Goal: Information Seeking & Learning: Find specific fact

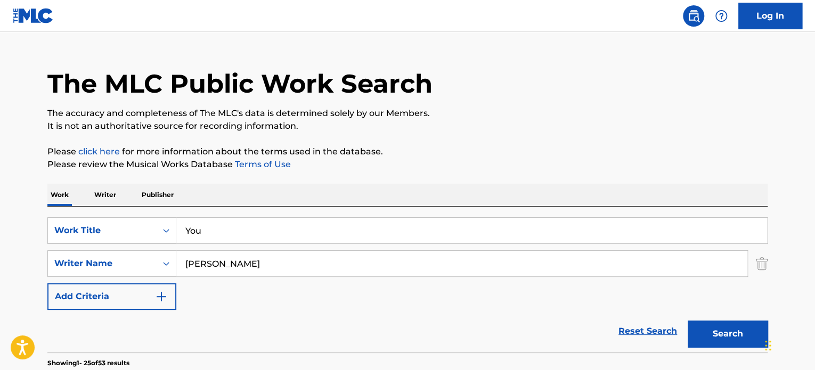
scroll to position [17, 0]
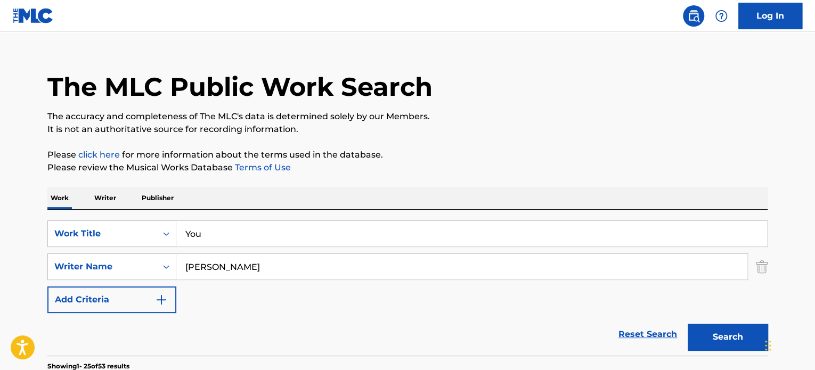
click at [218, 237] on input "You" at bounding box center [471, 234] width 591 height 26
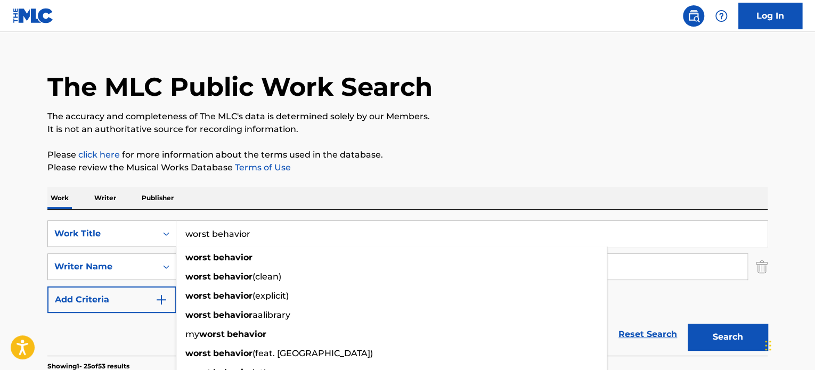
type input "worst behavior"
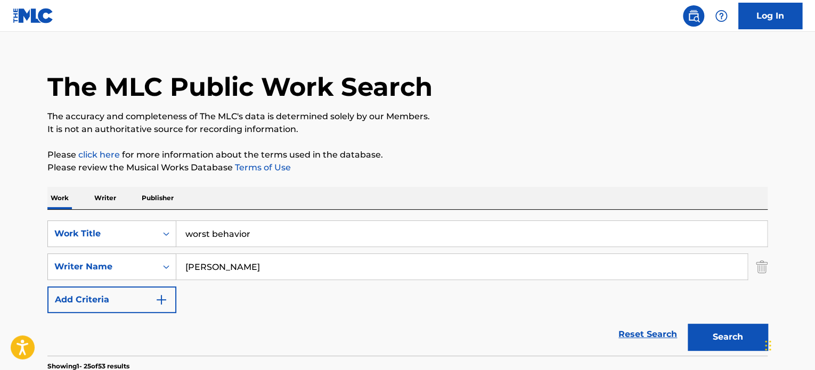
click at [341, 168] on p "Please review the Musical Works Database Terms of Use" at bounding box center [407, 167] width 720 height 13
click at [268, 274] on input "[PERSON_NAME]" at bounding box center [461, 267] width 571 height 26
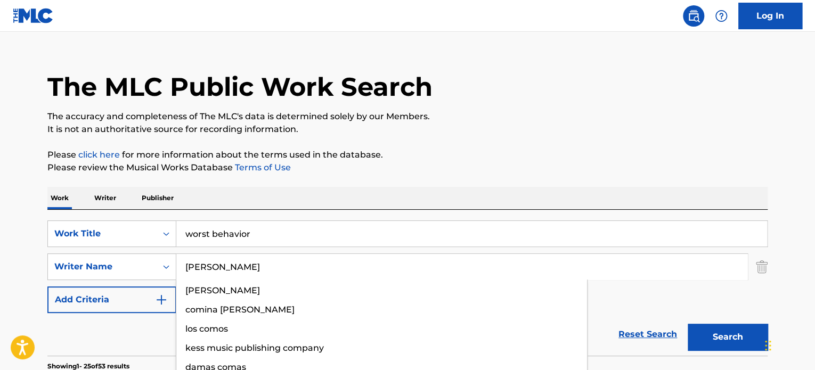
type input "[PERSON_NAME]"
click at [687, 324] on button "Search" at bounding box center [727, 337] width 80 height 27
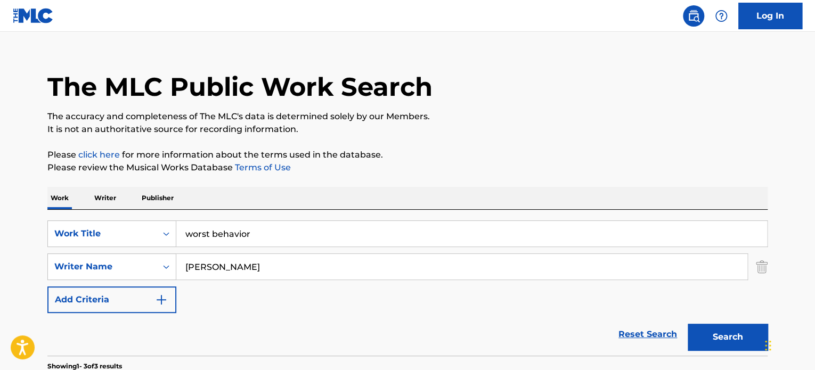
click at [332, 159] on p "Please click here for more information about the terms used in the database." at bounding box center [407, 155] width 720 height 13
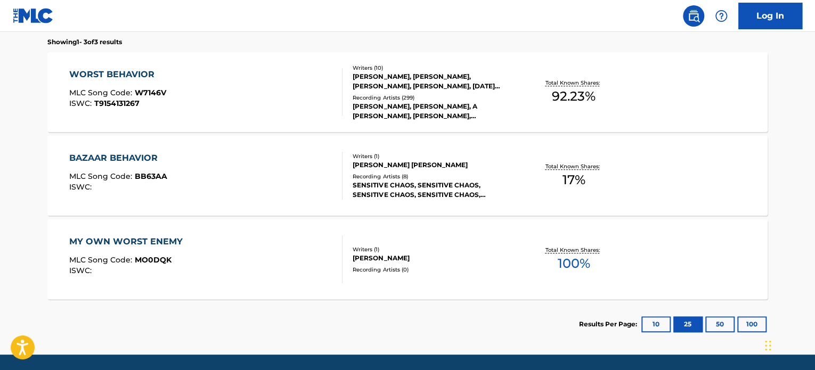
scroll to position [341, 0]
click at [271, 79] on div "WORST BEHAVIOR MLC Song Code : W7146V ISWC : T9154131267" at bounding box center [206, 92] width 274 height 48
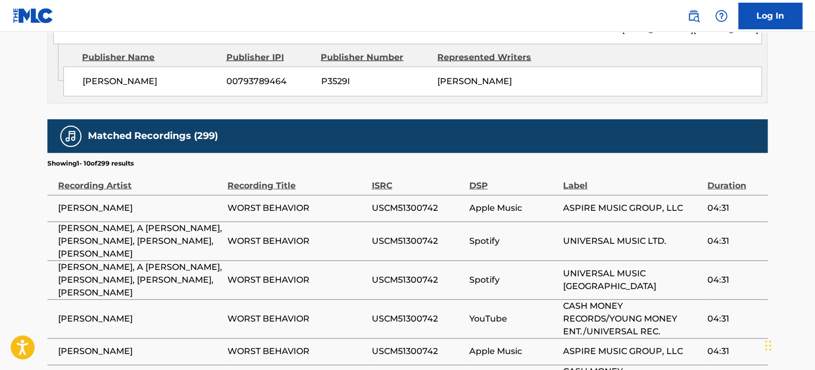
scroll to position [3184, 0]
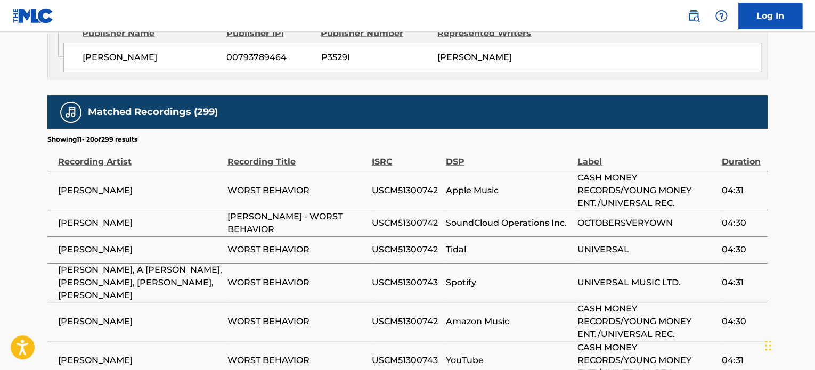
scroll to position [3208, 0]
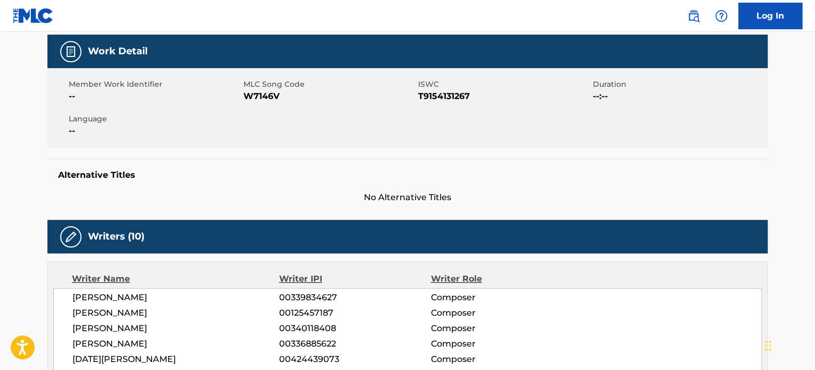
scroll to position [0, 0]
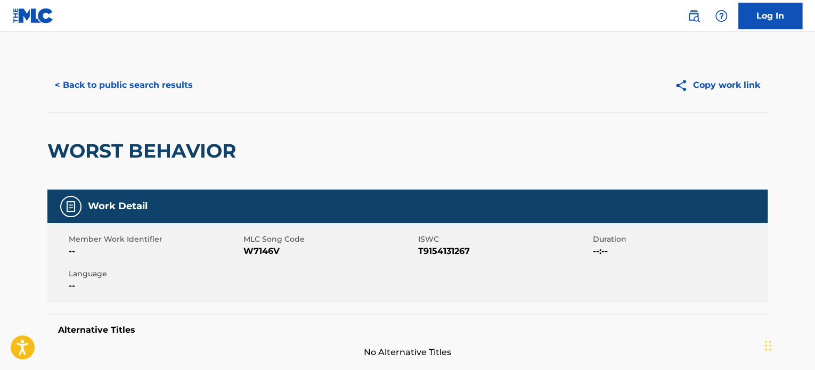
click at [119, 83] on button "< Back to public search results" at bounding box center [123, 85] width 153 height 27
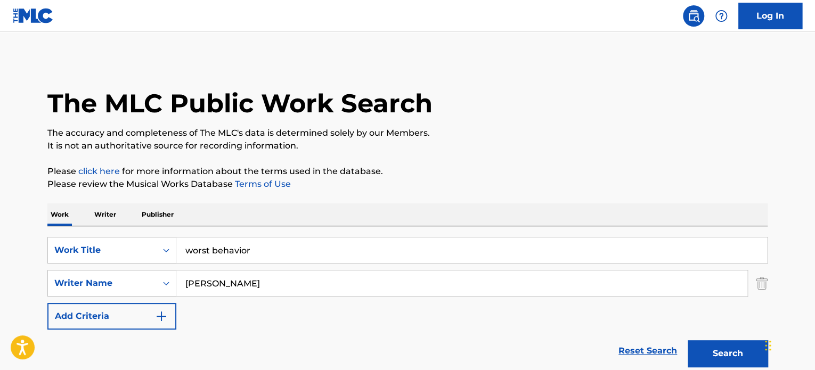
click at [242, 290] on input "[PERSON_NAME]" at bounding box center [461, 284] width 571 height 26
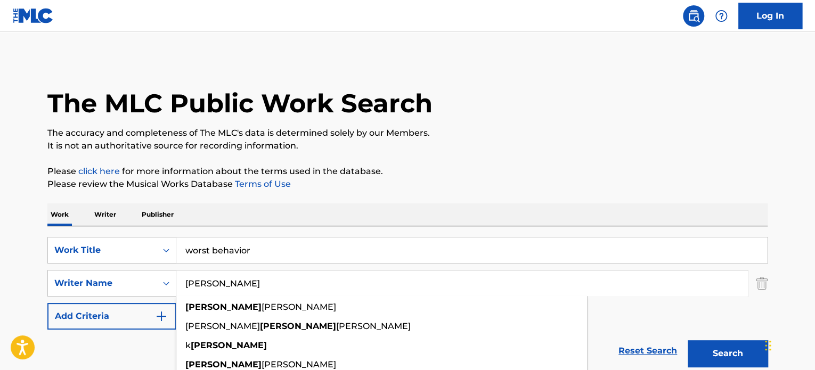
type input "[PERSON_NAME]"
click at [273, 255] on input "worst behavior" at bounding box center [471, 250] width 591 height 26
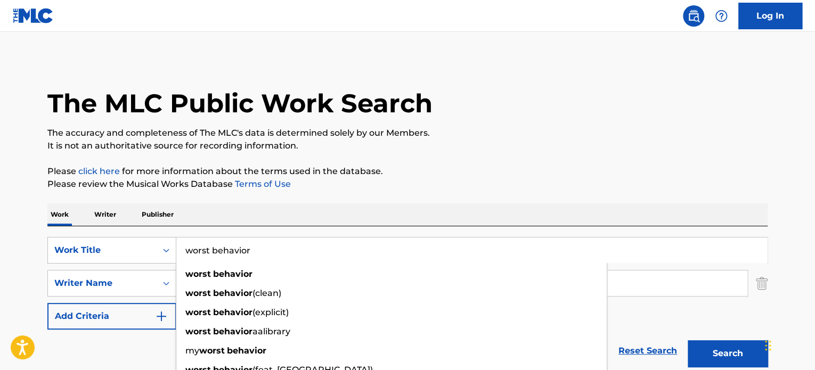
type input "worst"
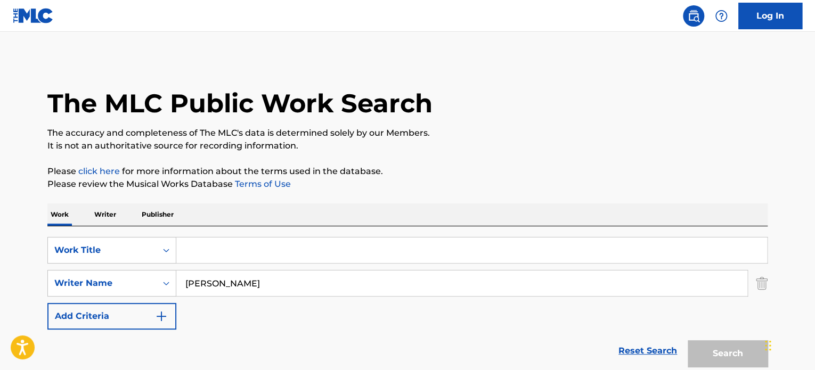
paste input "Workaround Two"
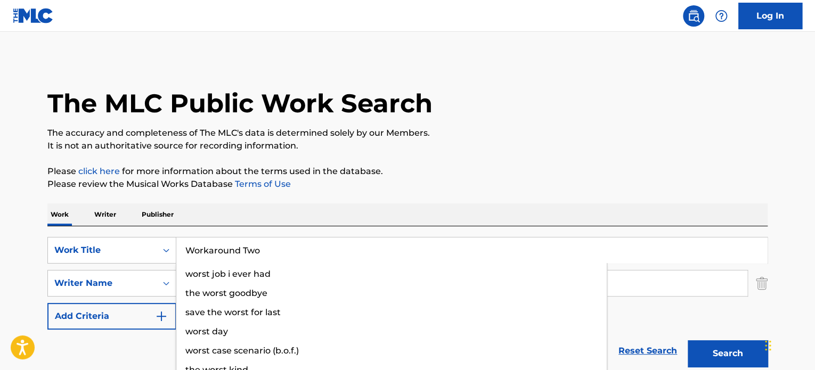
type input "Workaround Two"
click at [687, 340] on button "Search" at bounding box center [727, 353] width 80 height 27
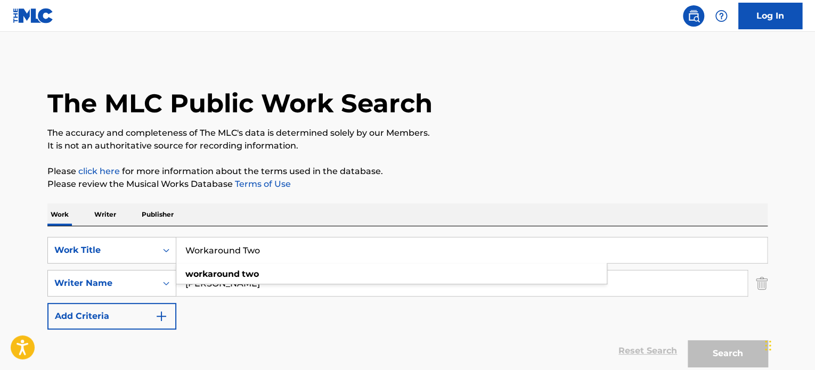
click at [300, 245] on input "Workaround Two" at bounding box center [471, 250] width 591 height 26
click at [362, 190] on p "Please review the Musical Works Database Terms of Use" at bounding box center [407, 184] width 720 height 13
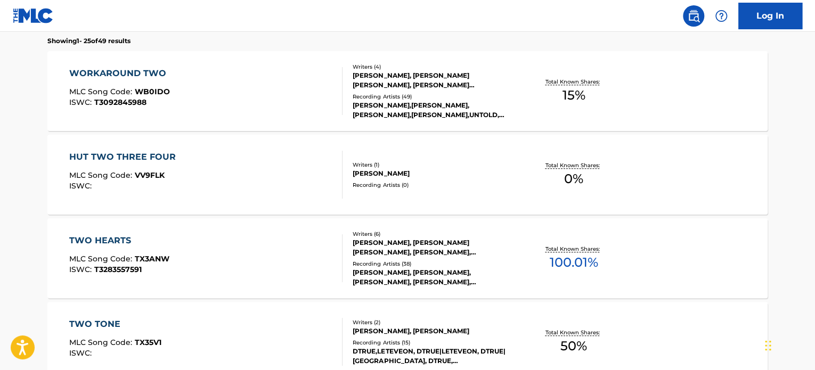
scroll to position [341, 0]
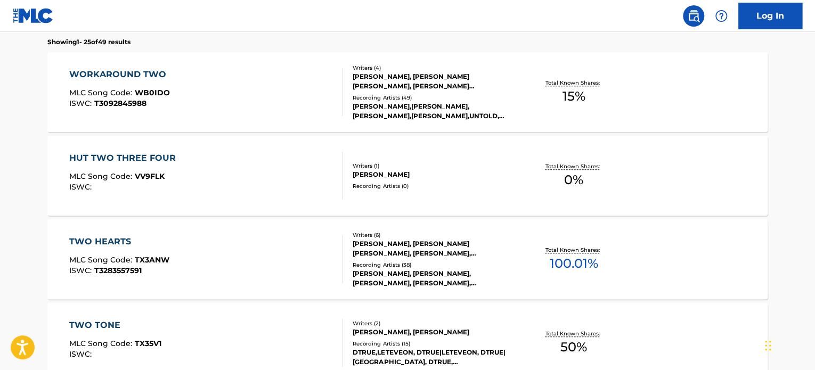
click at [334, 96] on div at bounding box center [337, 92] width 9 height 48
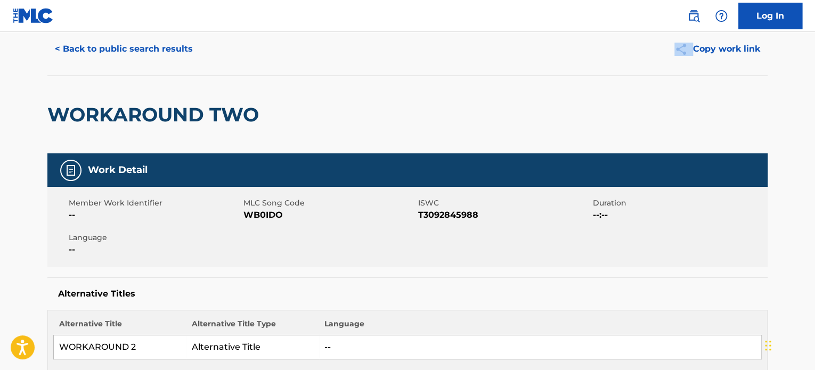
scroll to position [38, 0]
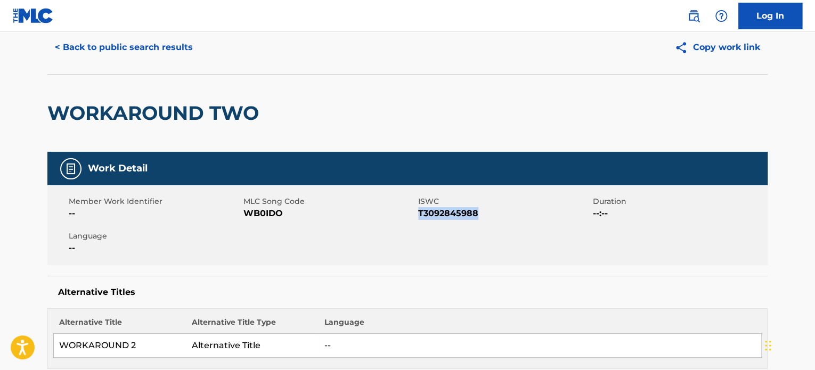
drag, startPoint x: 484, startPoint y: 210, endPoint x: 419, endPoint y: 212, distance: 64.5
click at [419, 212] on span "T3092845988" at bounding box center [504, 213] width 172 height 13
copy span "T3092845988"
click at [158, 51] on button "< Back to public search results" at bounding box center [123, 47] width 153 height 27
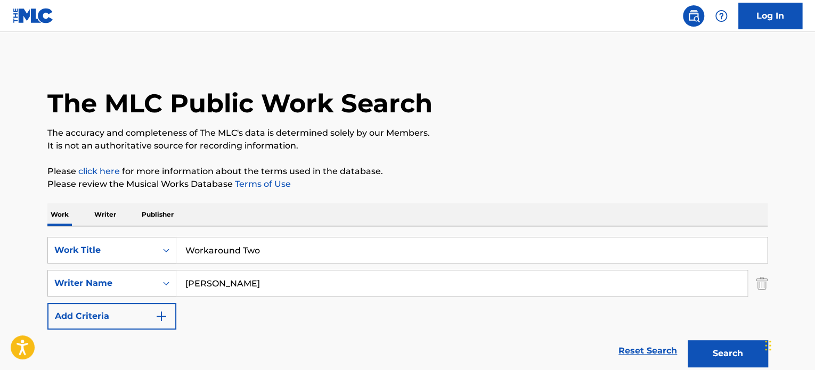
click at [276, 256] on input "Workaround Two" at bounding box center [471, 250] width 591 height 26
type input "Workaround"
paste input "Jamaican Reggae Cuts"
type input "Jamaican"
paste input "Wicked Game"
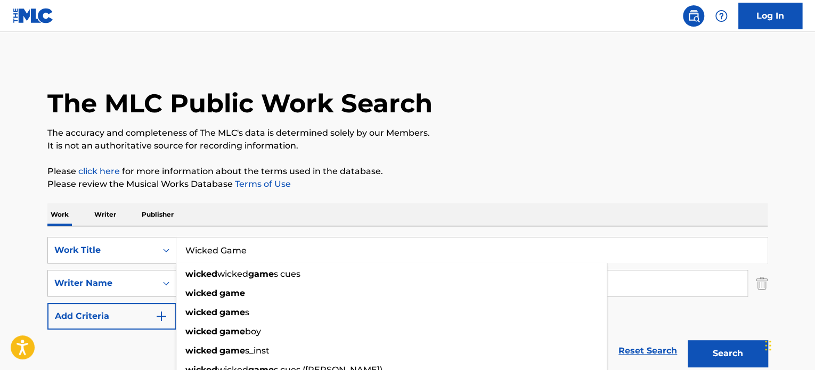
type input "Wicked Game"
click at [349, 168] on p "Please click here for more information about the terms used in the database." at bounding box center [407, 171] width 720 height 13
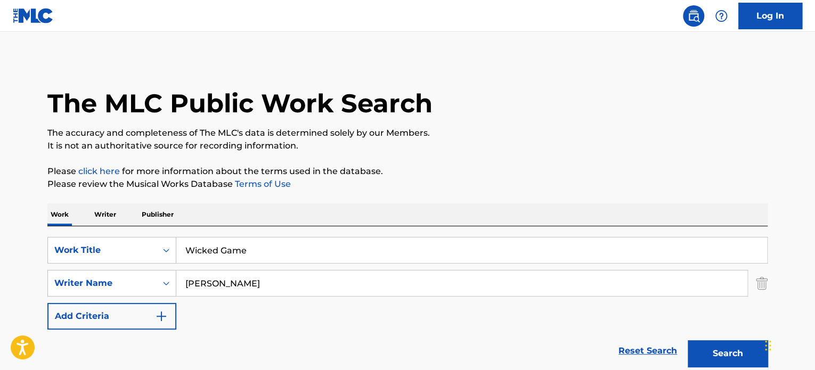
click at [249, 280] on input "[PERSON_NAME]" at bounding box center [461, 284] width 571 height 26
type input "isaak"
click at [687, 340] on button "Search" at bounding box center [727, 353] width 80 height 27
click at [372, 171] on p "Please click here for more information about the terms used in the database." at bounding box center [407, 171] width 720 height 13
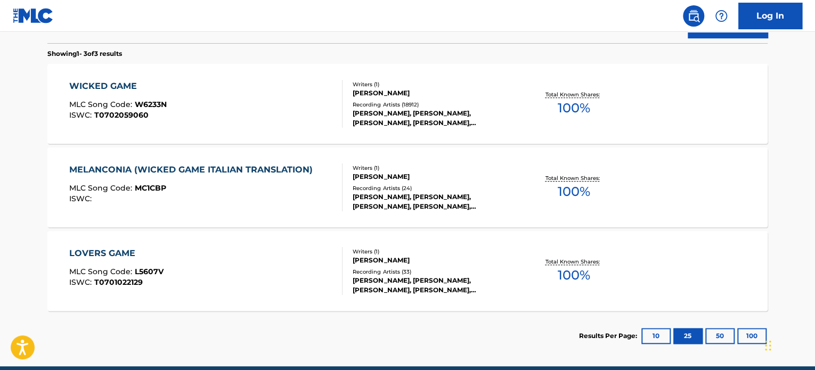
scroll to position [328, 0]
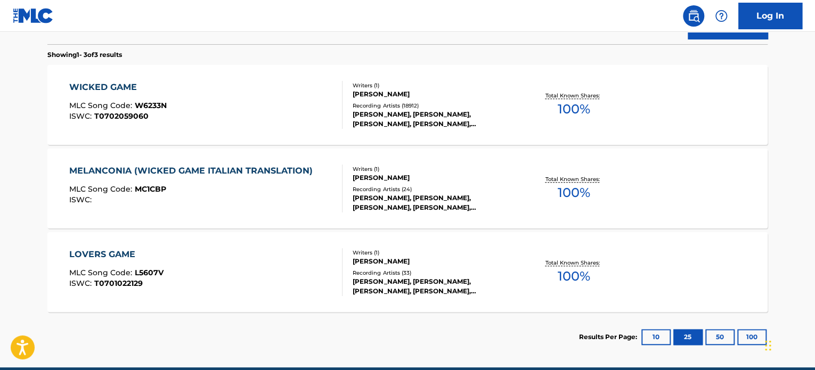
click at [290, 104] on div "WICKED GAME MLC Song Code : W6233N ISWC : T0702059060" at bounding box center [206, 105] width 274 height 48
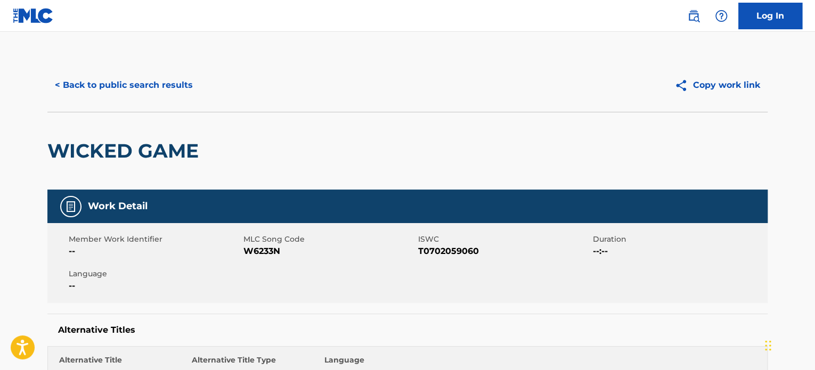
click at [140, 83] on button "< Back to public search results" at bounding box center [123, 85] width 153 height 27
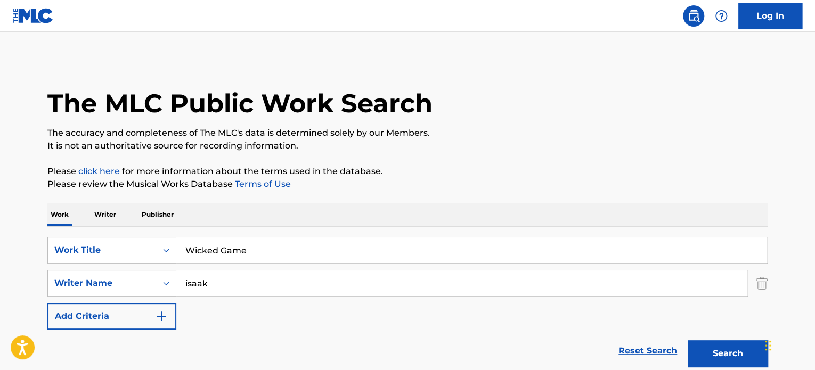
click at [289, 253] on input "Wicked Game" at bounding box center [471, 250] width 591 height 26
type input "Wicked"
paste input "Who Do You Love"
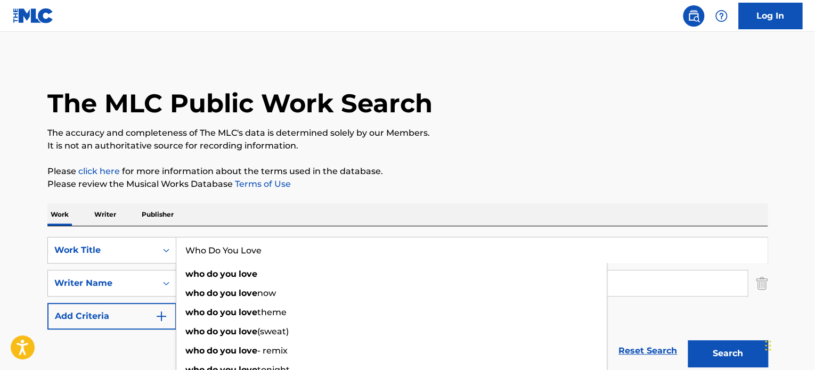
type input "Who Do You Love"
click at [343, 194] on div "The MLC Public Work Search The accuracy and completeness of The MLC's data is d…" at bounding box center [408, 375] width 746 height 632
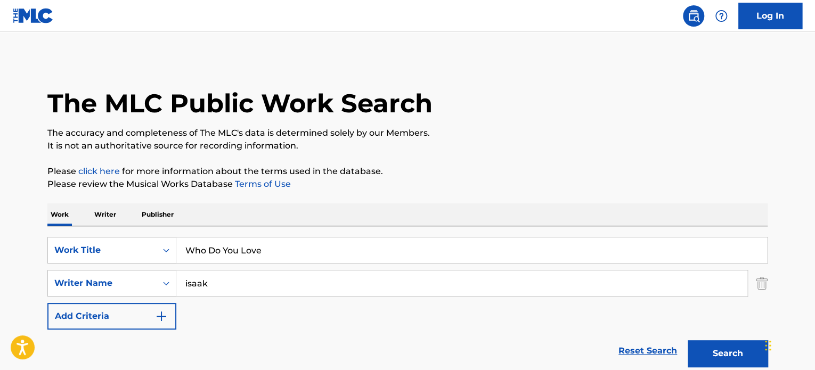
click at [277, 280] on input "isaak" at bounding box center [461, 284] width 571 height 26
type input "pall"
click at [687, 340] on button "Search" at bounding box center [727, 353] width 80 height 27
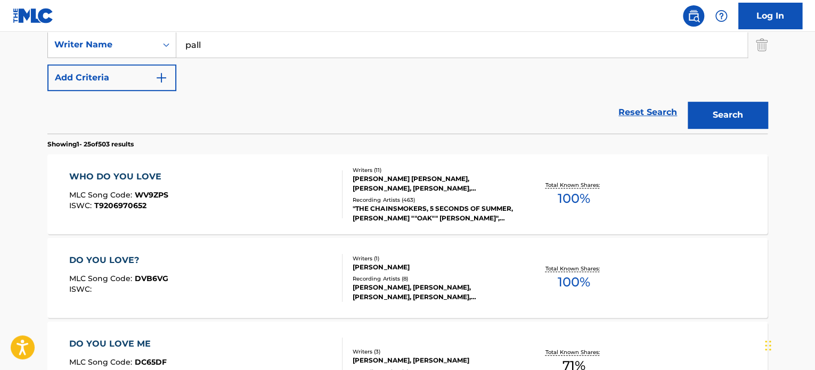
scroll to position [245, 0]
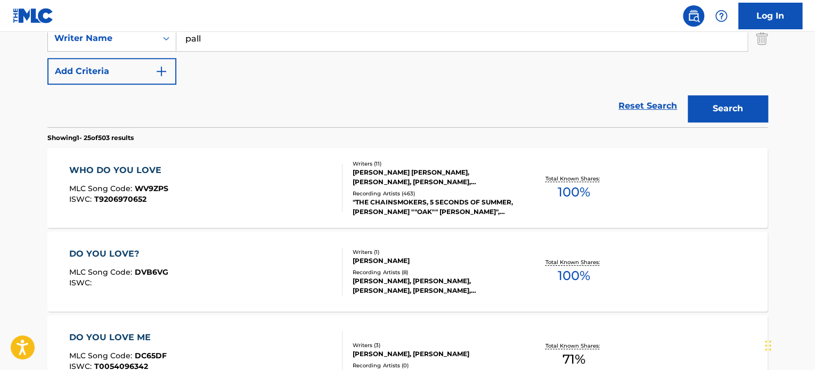
click at [281, 186] on div "WHO DO YOU LOVE MLC Song Code : WV9ZPS ISWC : T9206970652" at bounding box center [206, 188] width 274 height 48
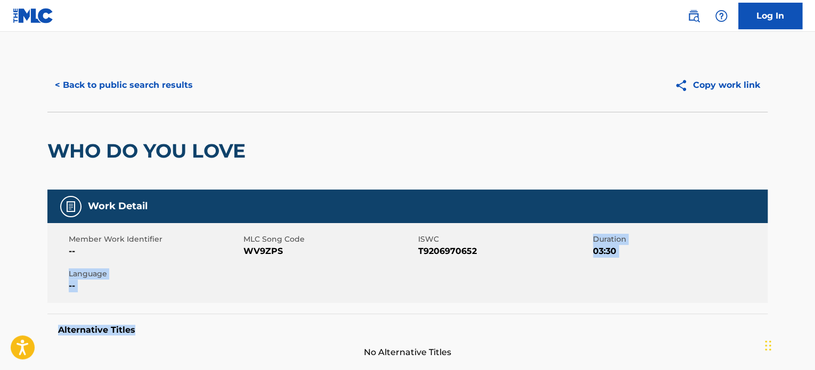
drag, startPoint x: 486, startPoint y: 253, endPoint x: 420, endPoint y: 318, distance: 92.6
click at [420, 318] on div "Work Detail Member Work Identifier -- MLC Song Code WV9ZPS ISWC T9206970652 Dur…" at bounding box center [407, 274] width 720 height 169
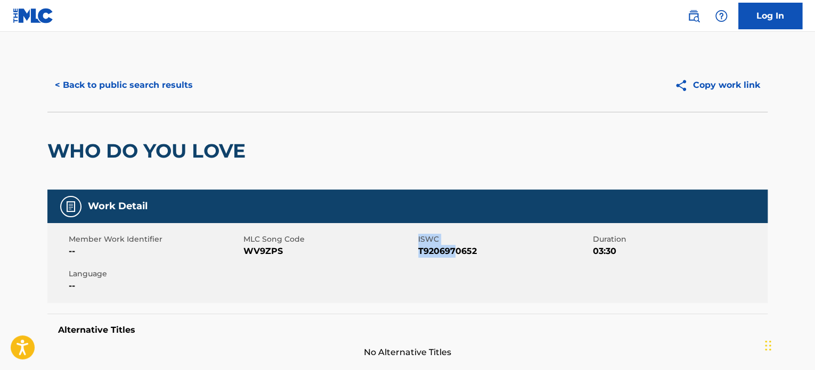
drag, startPoint x: 416, startPoint y: 255, endPoint x: 460, endPoint y: 250, distance: 44.0
click at [460, 250] on div "Member Work Identifier -- MLC Song Code WV9ZPS ISWC T9206970652 Duration 03:30 …" at bounding box center [407, 263] width 720 height 80
click at [494, 253] on span "T9206970652" at bounding box center [504, 251] width 172 height 13
drag, startPoint x: 478, startPoint y: 252, endPoint x: 417, endPoint y: 251, distance: 60.7
click at [418, 251] on span "T9206970652" at bounding box center [504, 251] width 172 height 13
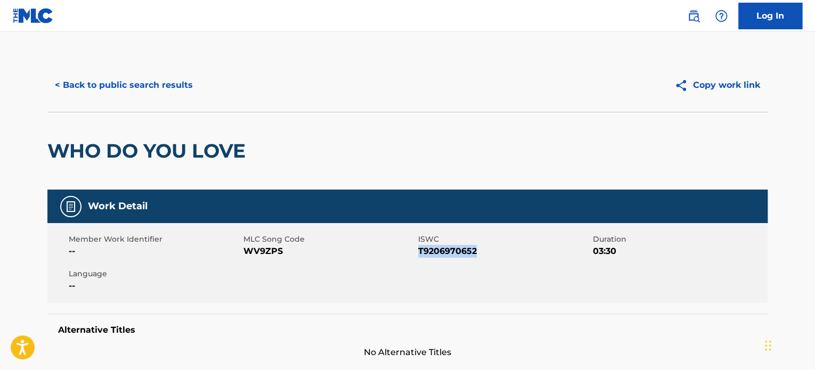
copy span "T9206970652"
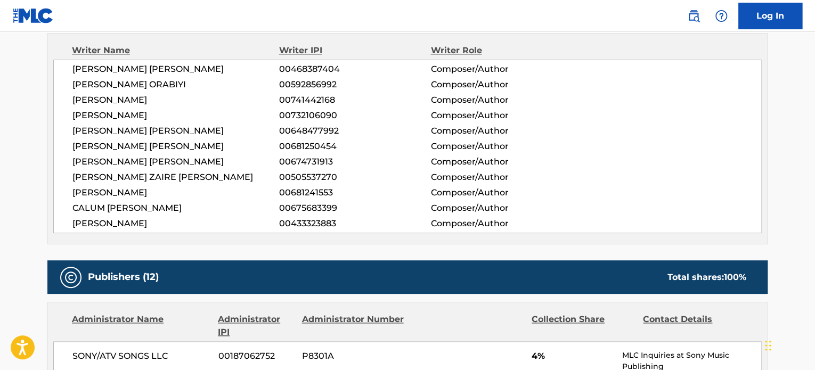
scroll to position [383, 0]
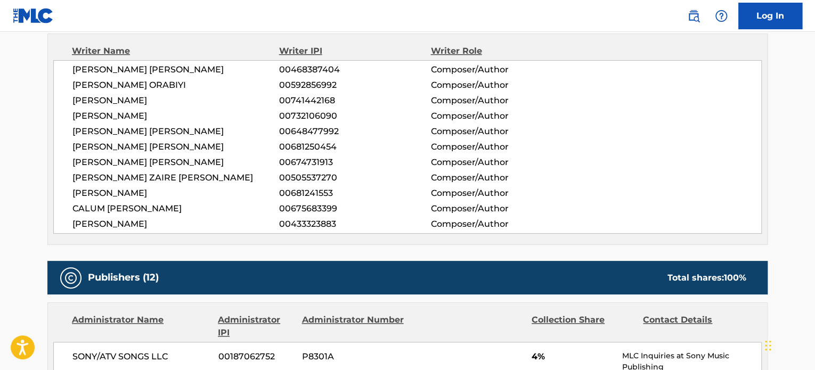
drag, startPoint x: 159, startPoint y: 116, endPoint x: 68, endPoint y: 115, distance: 91.1
click at [68, 115] on div "[PERSON_NAME] [PERSON_NAME] 00468387404 Composer/Author [PERSON_NAME] ORABIYI 0…" at bounding box center [407, 147] width 708 height 174
copy span "[PERSON_NAME]"
drag, startPoint x: 189, startPoint y: 175, endPoint x: 73, endPoint y: 176, distance: 115.0
click at [73, 176] on span "[PERSON_NAME] ZAIRE [PERSON_NAME]" at bounding box center [175, 177] width 207 height 13
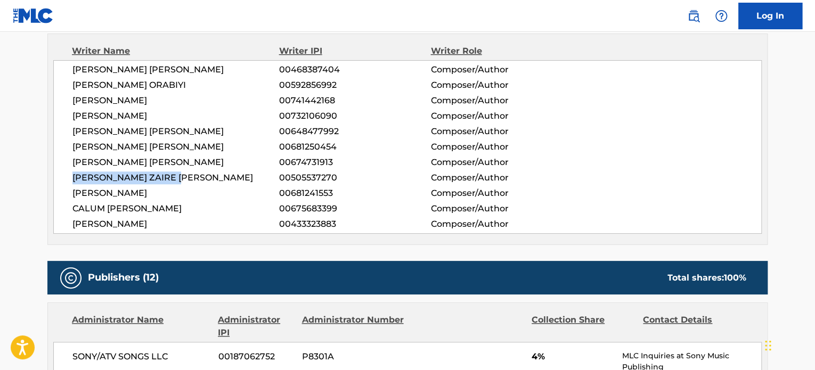
copy span "[PERSON_NAME] ZAIRE [PERSON_NAME]"
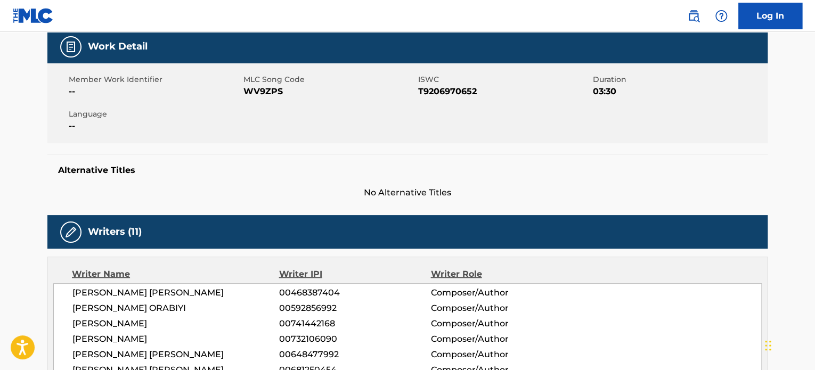
scroll to position [0, 0]
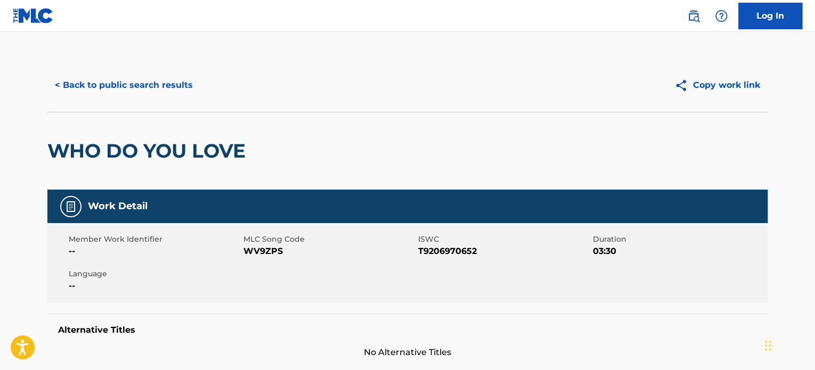
click at [151, 87] on button "< Back to public search results" at bounding box center [123, 85] width 153 height 27
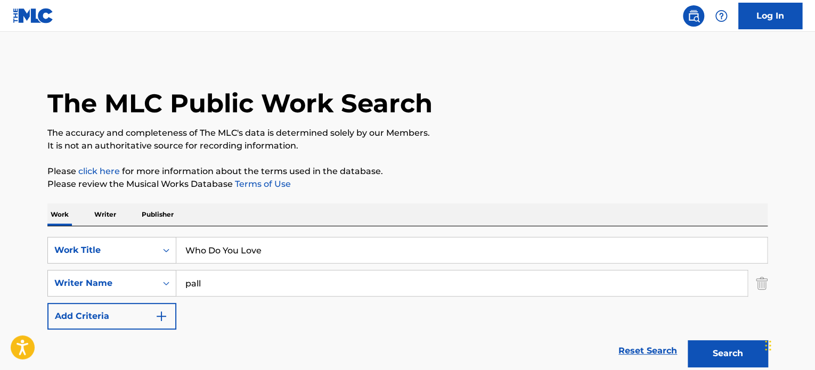
click at [224, 285] on input "pall" at bounding box center [461, 284] width 571 height 26
type input "p"
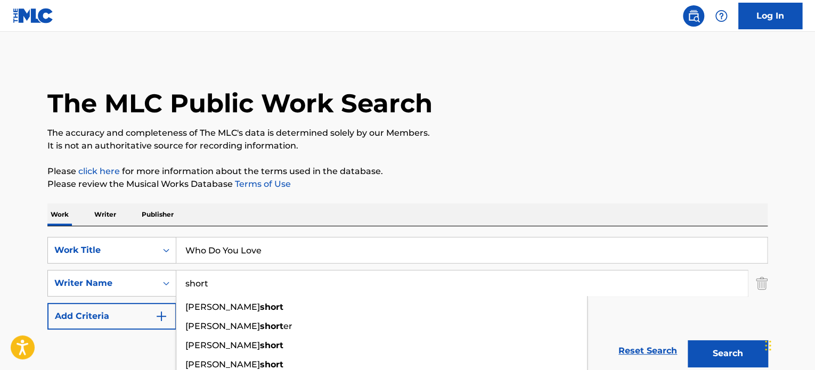
type input "short"
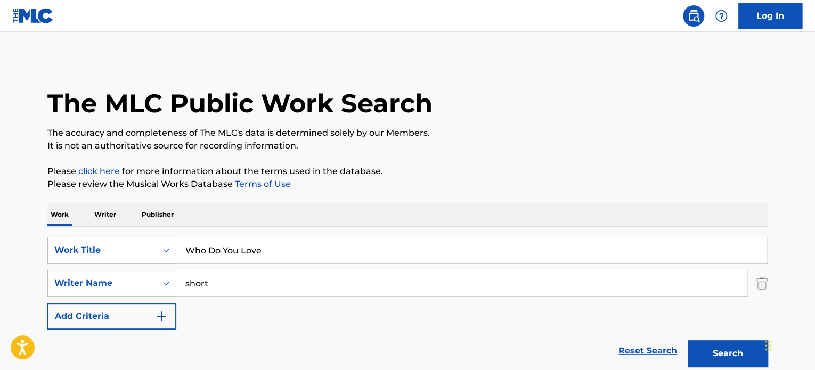
click at [278, 249] on input "Who Do You Love" at bounding box center [471, 250] width 591 height 26
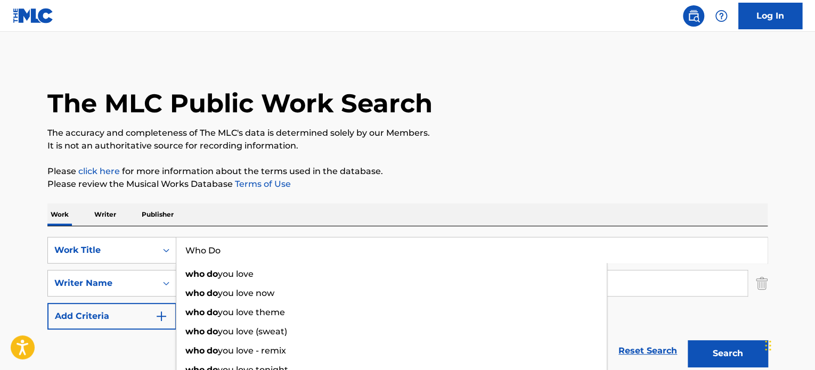
type input "Who"
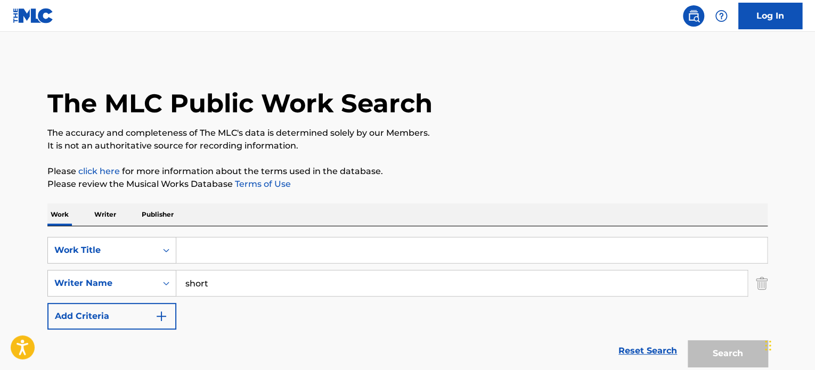
paste input "White Sands"
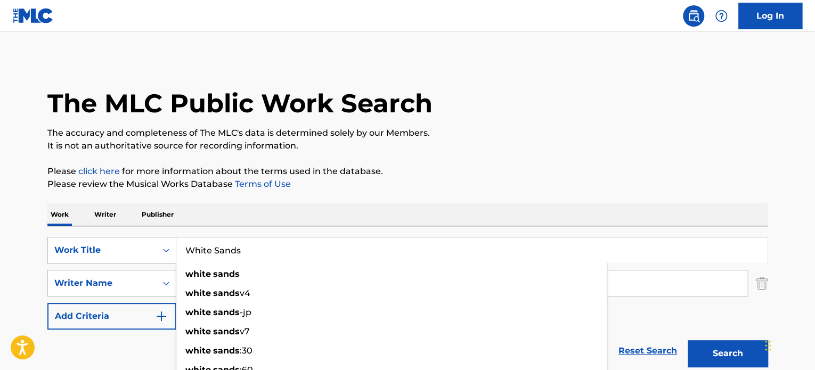
type input "White Sands"
click at [687, 340] on button "Search" at bounding box center [727, 353] width 80 height 27
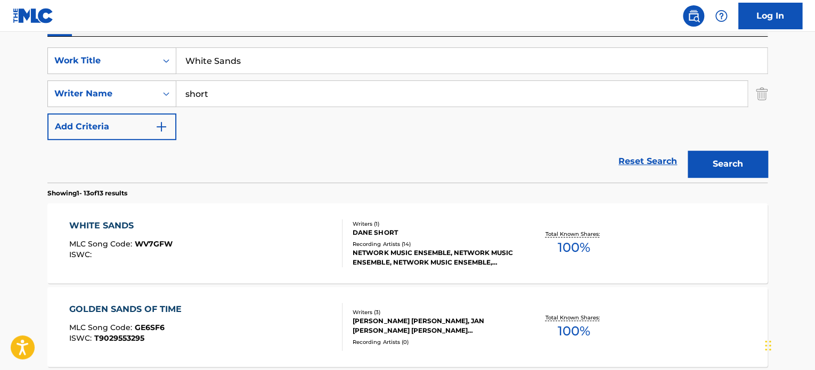
scroll to position [190, 0]
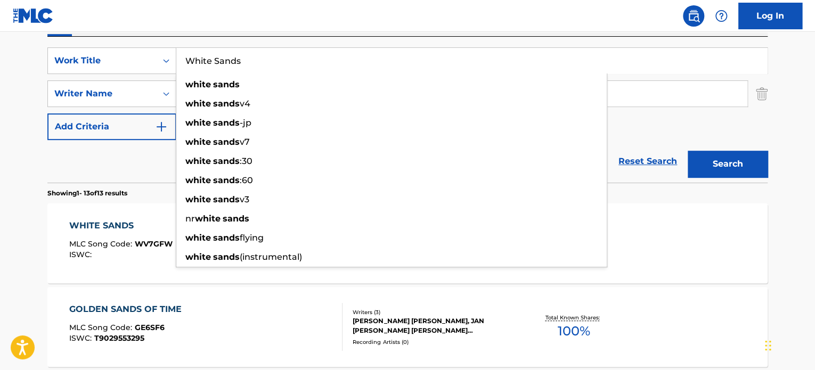
click at [100, 260] on div "WHITE SANDS MLC Song Code : WV7GFW ISWC :" at bounding box center [120, 243] width 103 height 48
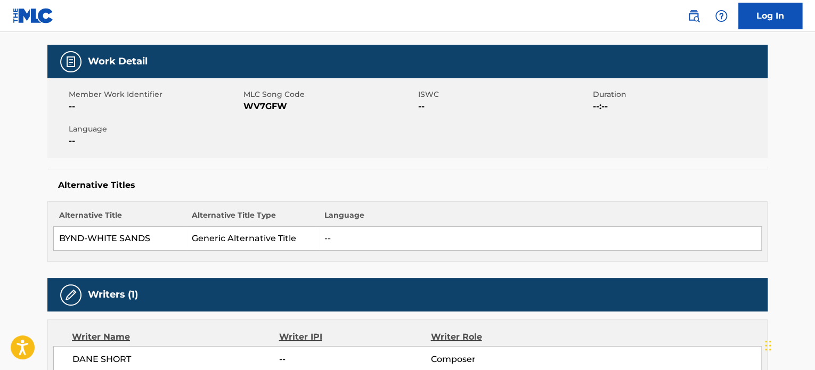
scroll to position [144, 0]
